Goal: Obtain resource: Download file/media

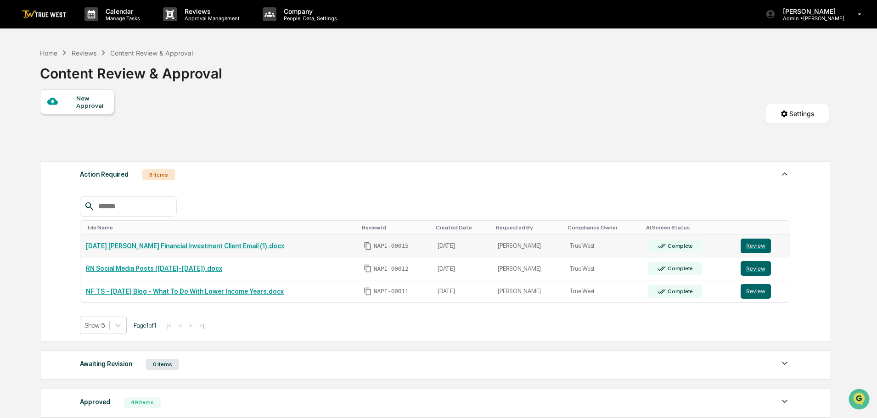
click at [167, 244] on link "[DATE] [PERSON_NAME] Financial Investment Client Email (1).docx" at bounding box center [185, 245] width 198 height 7
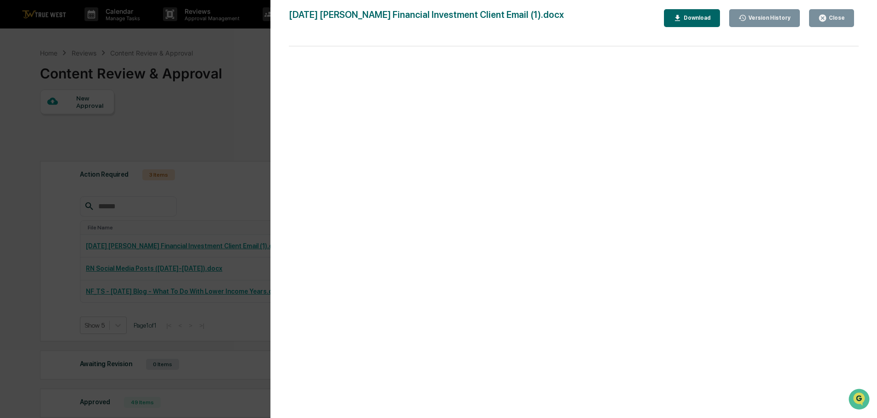
click at [830, 17] on div "Close" at bounding box center [836, 18] width 18 height 6
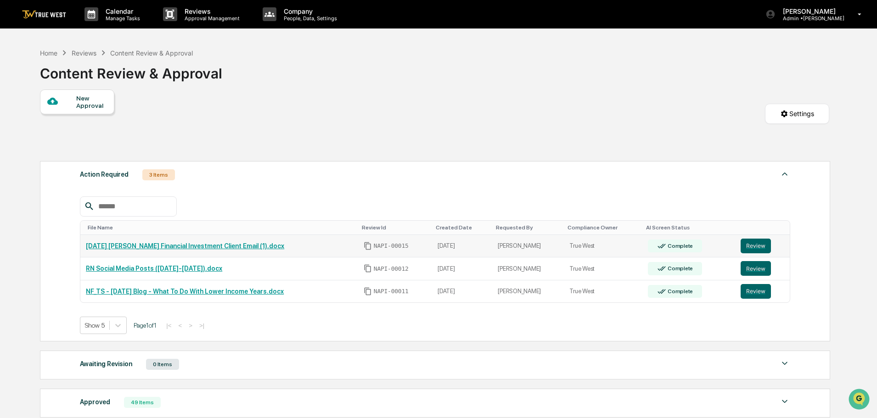
click at [678, 247] on div "Complete" at bounding box center [679, 246] width 27 height 6
click at [154, 178] on div "3 Items" at bounding box center [158, 174] width 33 height 11
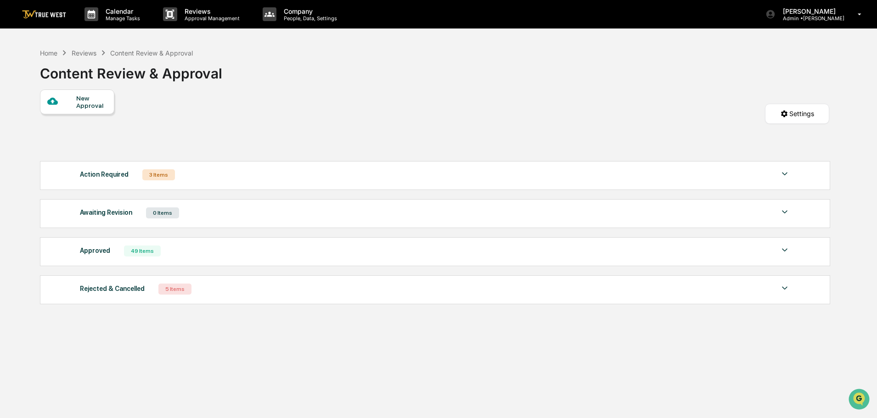
click at [170, 251] on div "Approved 49 Items" at bounding box center [435, 251] width 710 height 13
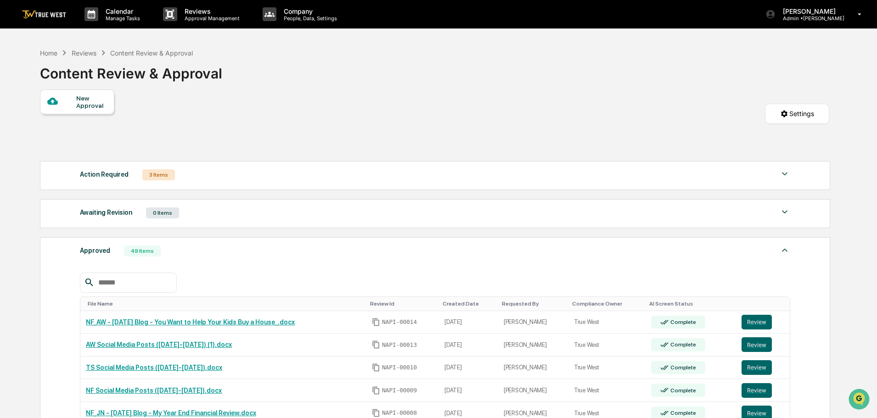
click at [120, 171] on div "Action Required" at bounding box center [104, 174] width 49 height 12
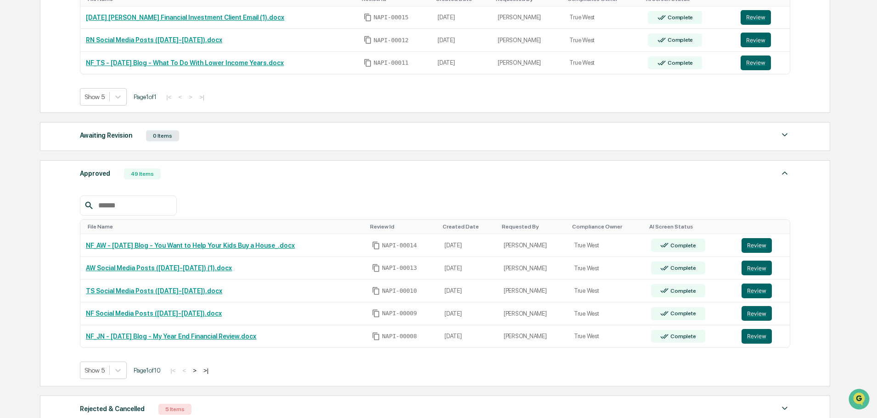
scroll to position [229, 0]
